Goal: Information Seeking & Learning: Learn about a topic

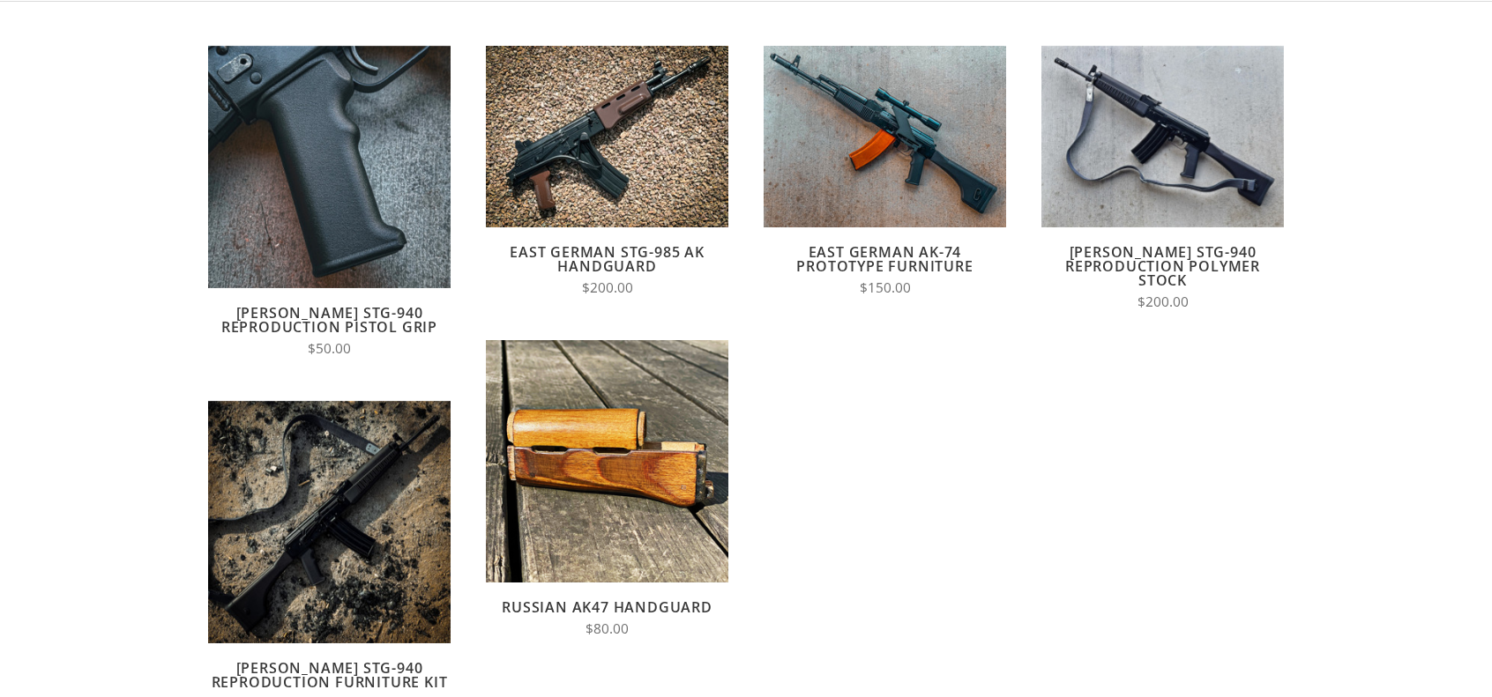
scroll to position [176, 0]
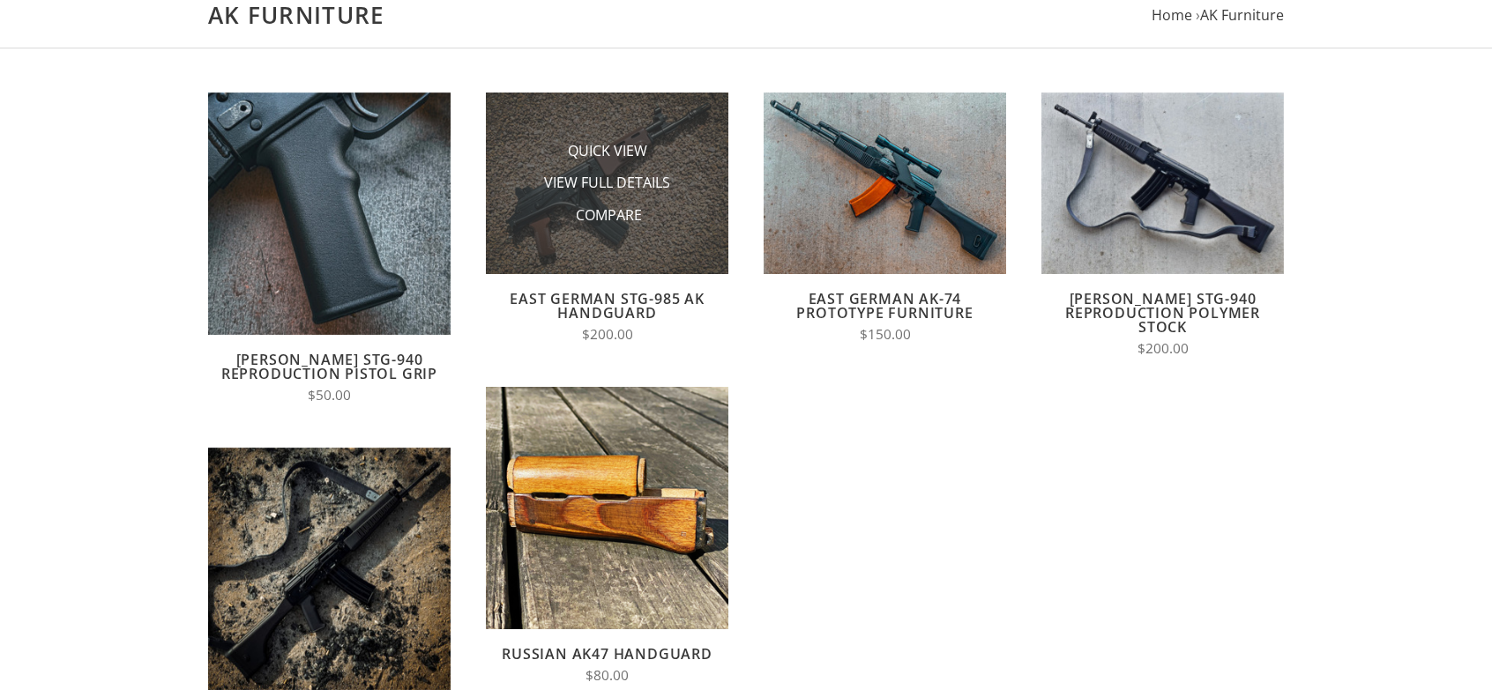
click at [667, 219] on li "Compare" at bounding box center [607, 215] width 176 height 33
click at [619, 182] on span "View Full Details" at bounding box center [607, 184] width 126 height 22
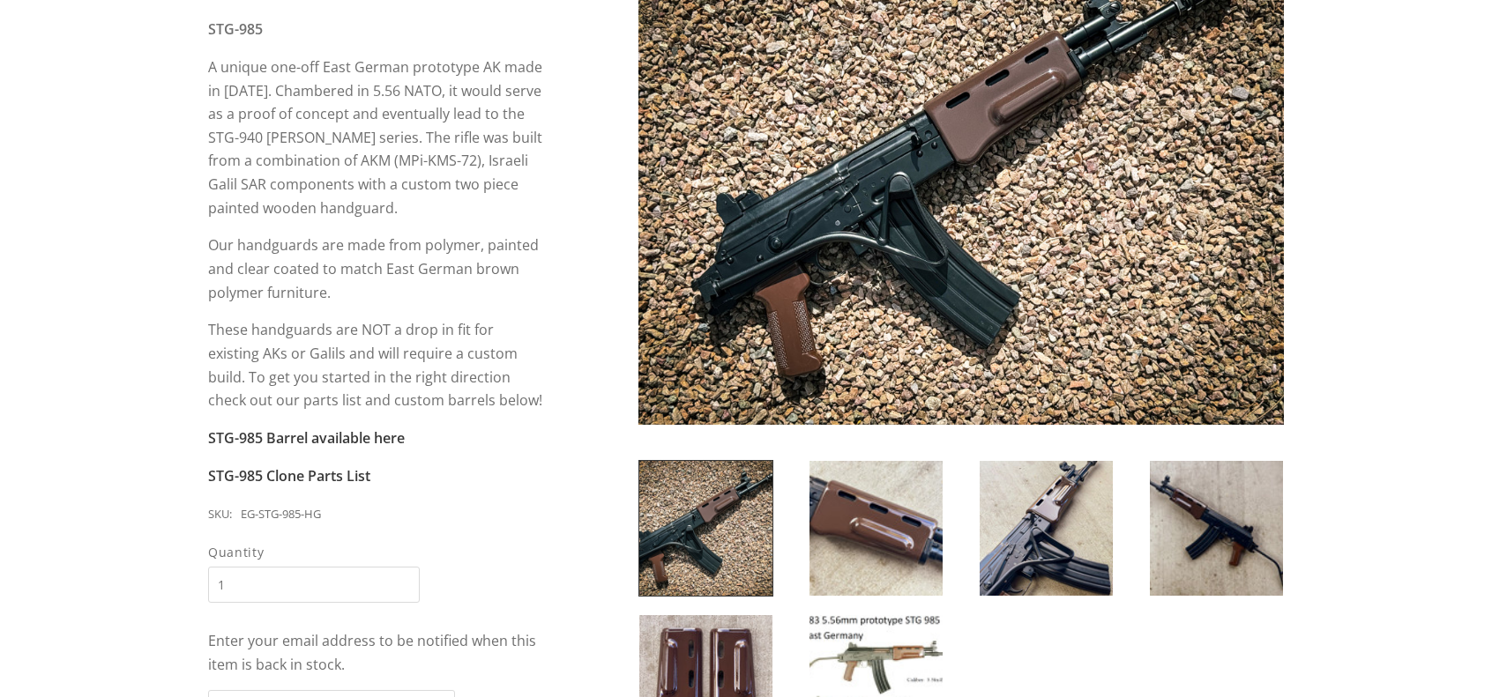
scroll to position [353, 0]
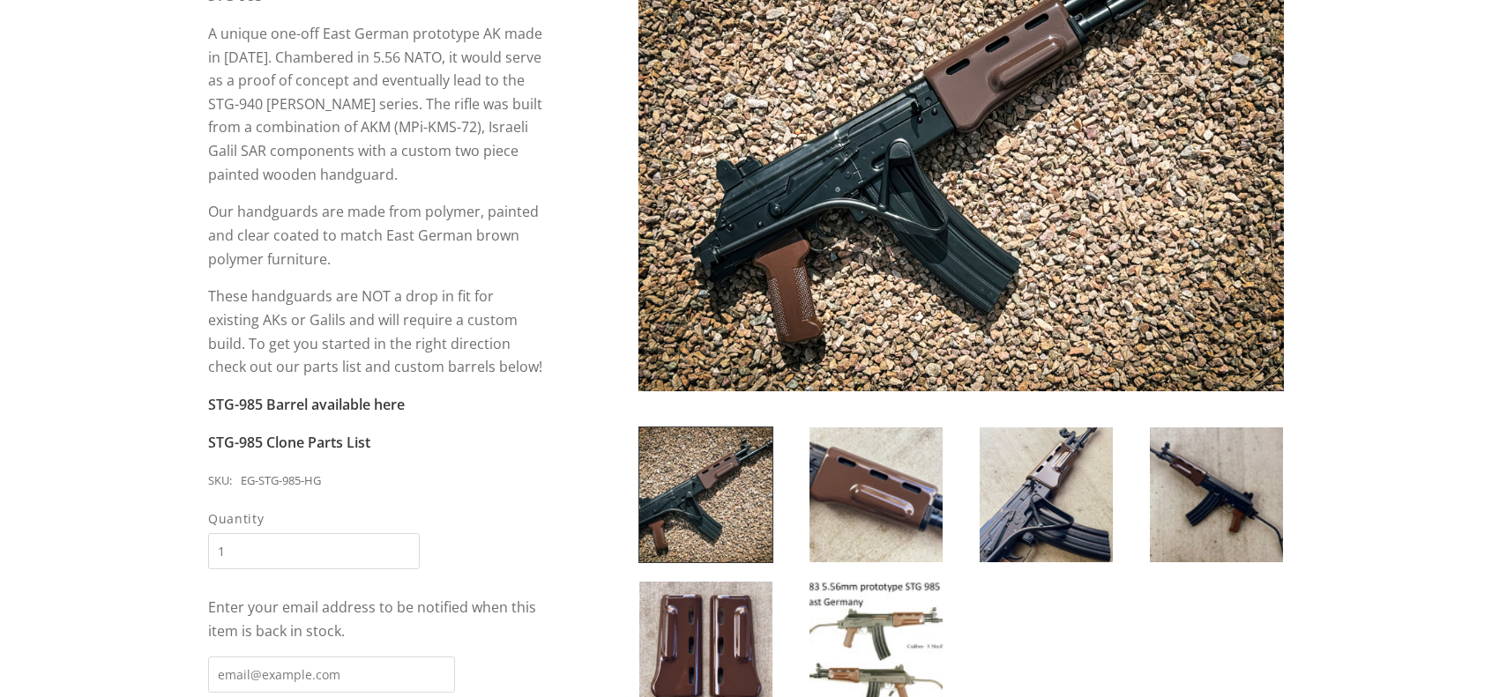
click at [1000, 498] on img at bounding box center [1045, 495] width 133 height 135
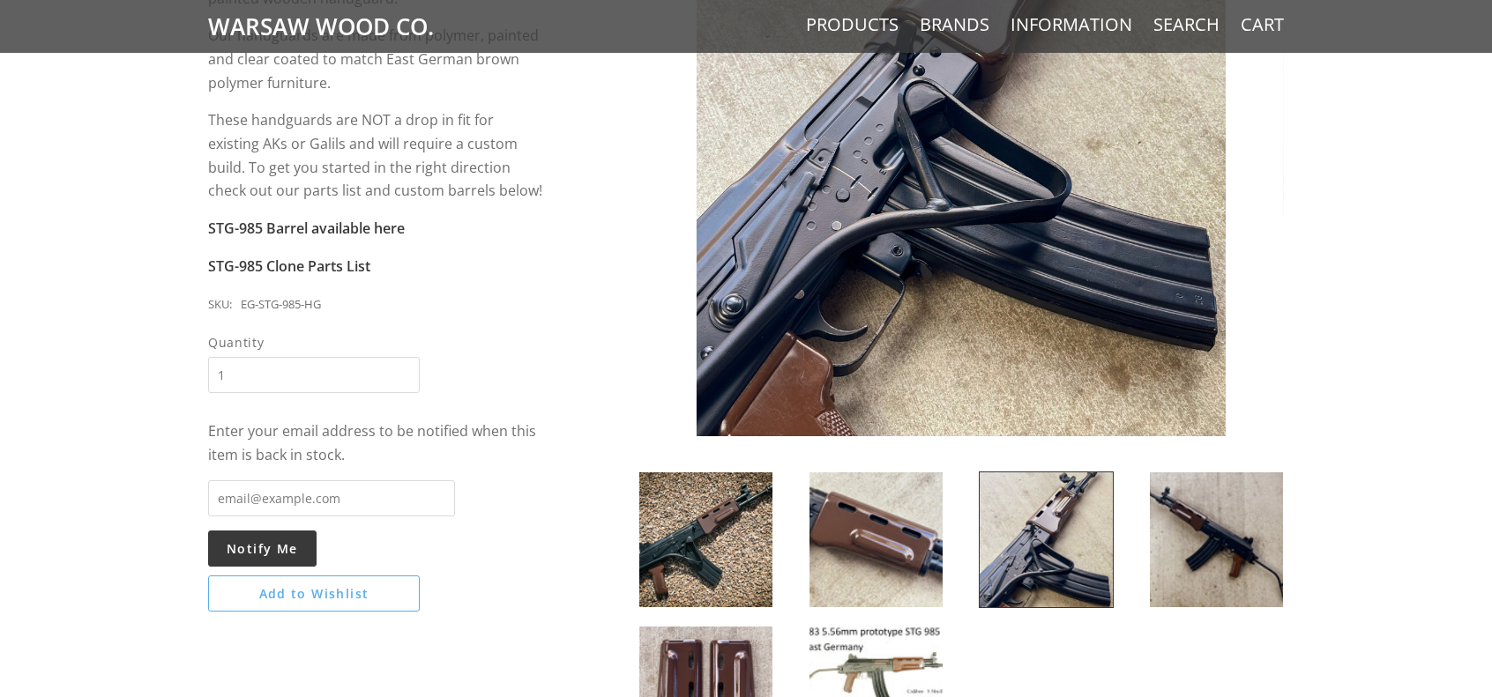
scroll to position [441, 0]
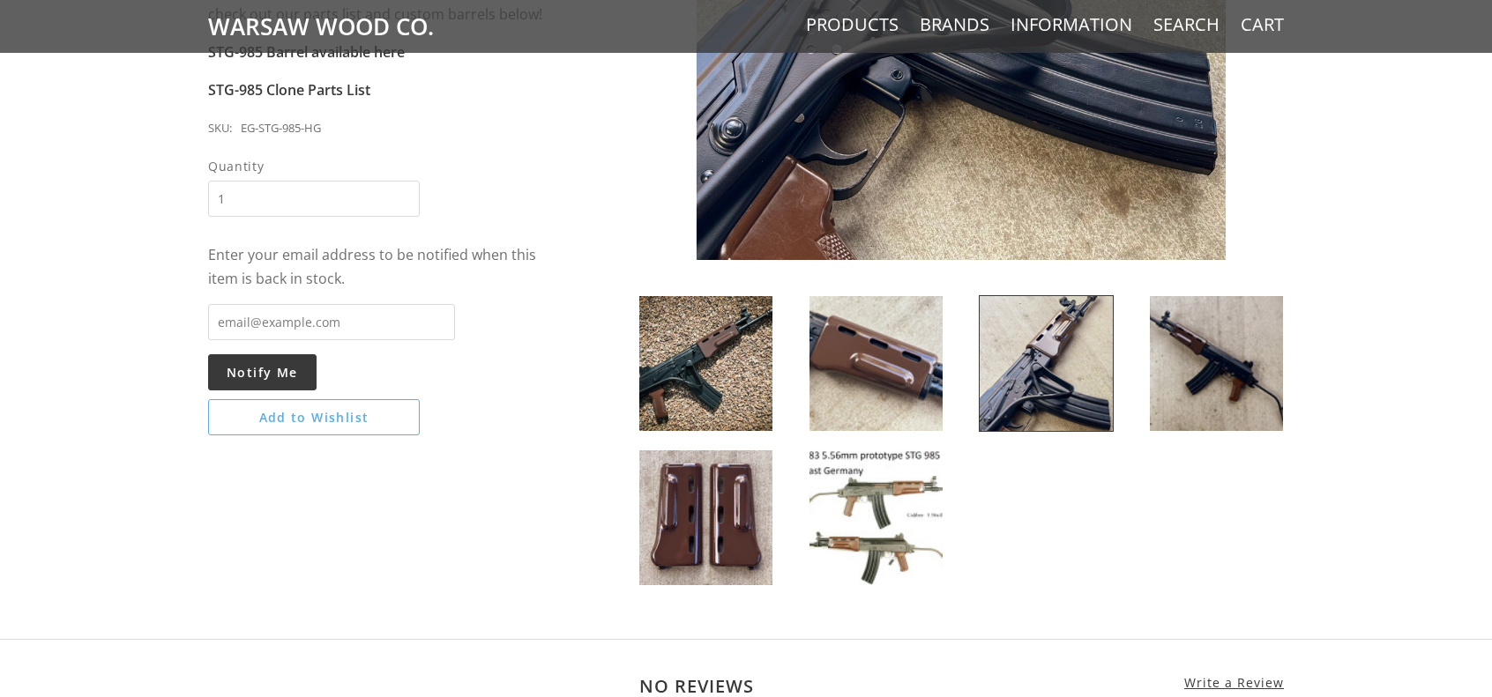
click at [1202, 337] on img at bounding box center [1216, 363] width 133 height 135
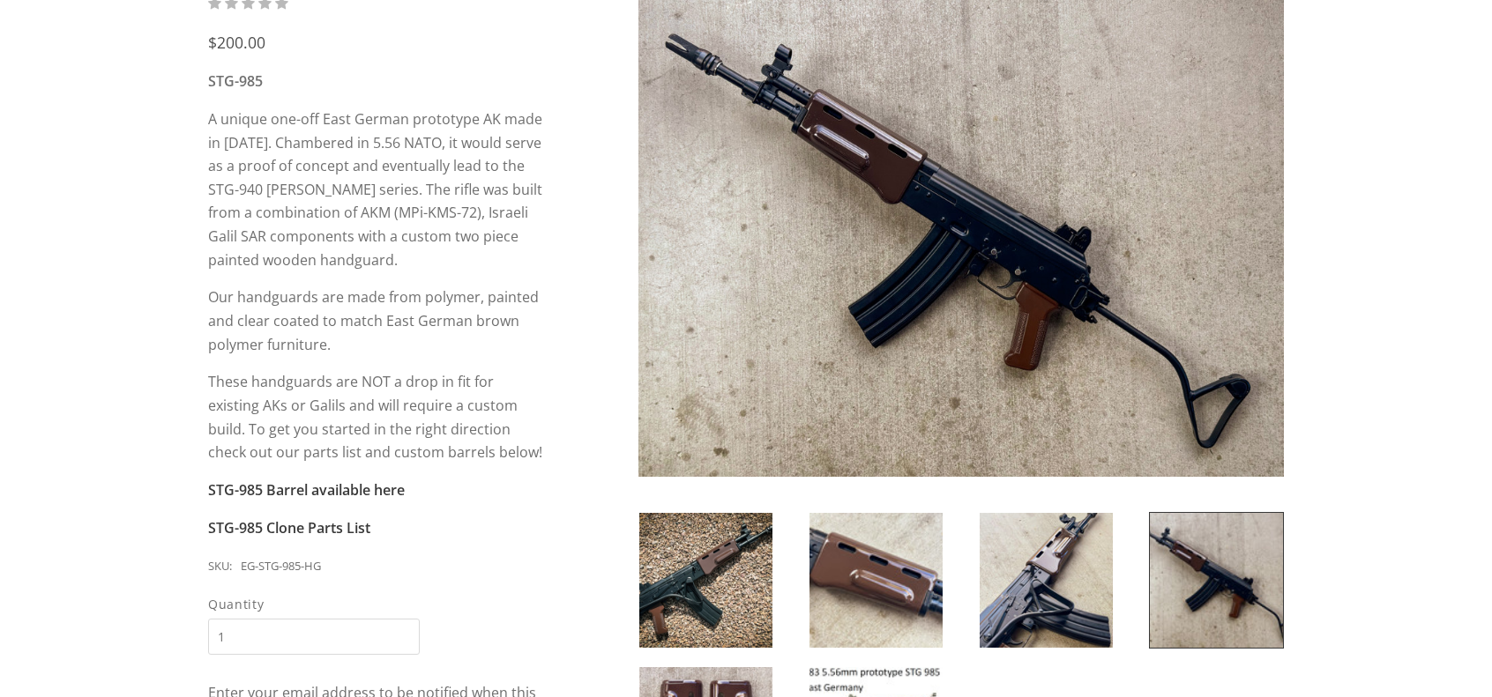
scroll to position [264, 0]
